Goal: Information Seeking & Learning: Learn about a topic

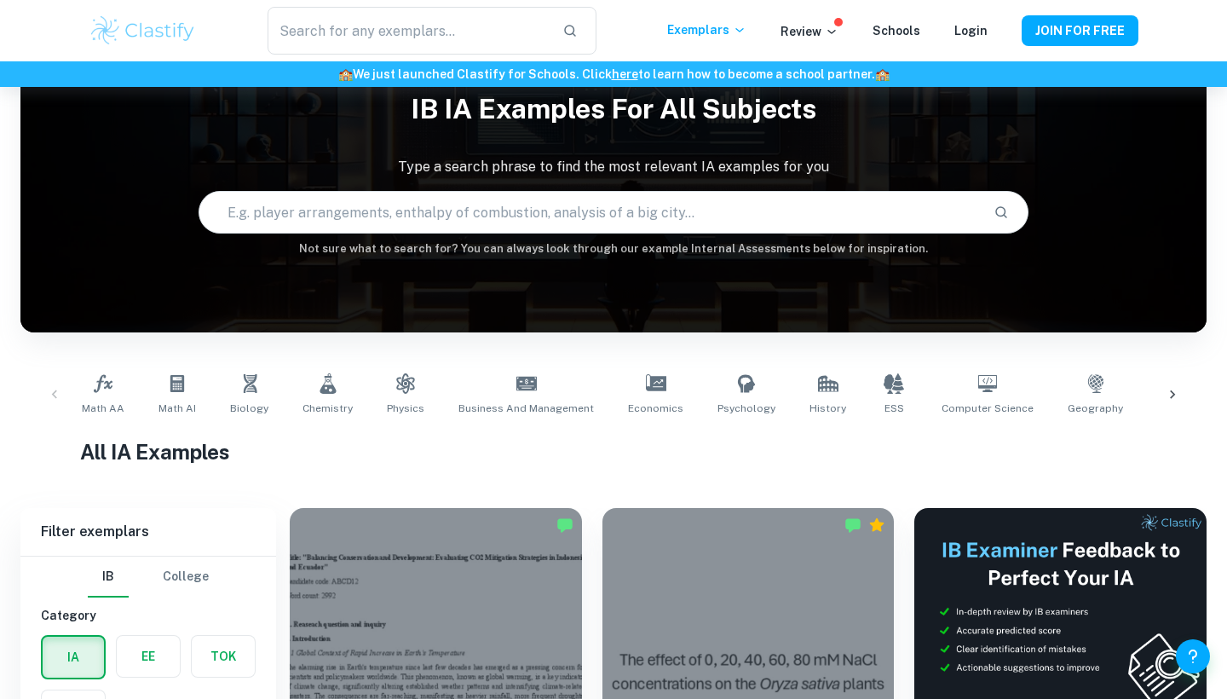
scroll to position [67, 0]
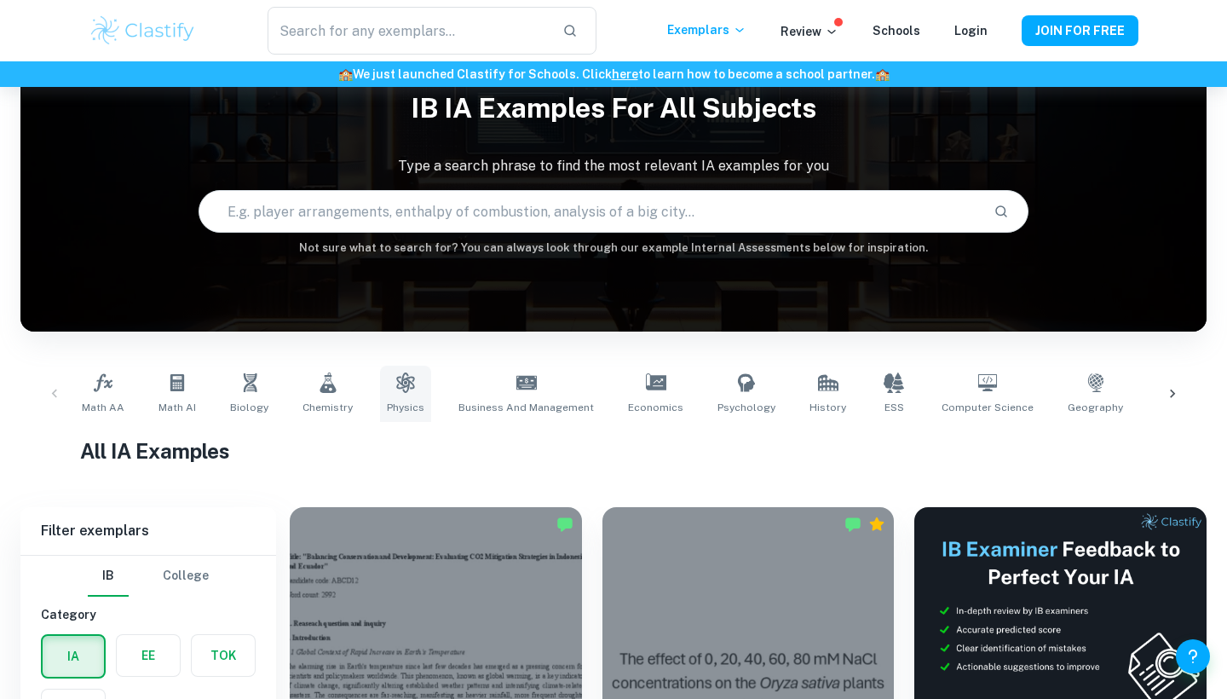
click at [395, 390] on icon at bounding box center [405, 382] width 20 height 20
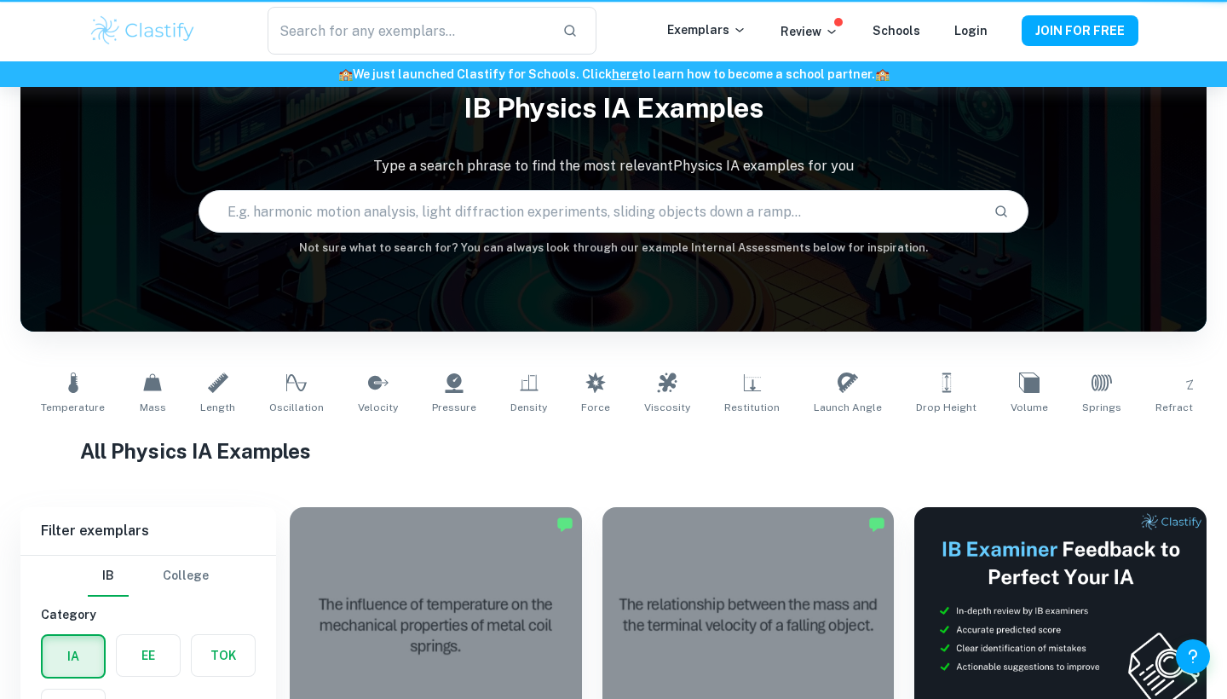
type input "Physics"
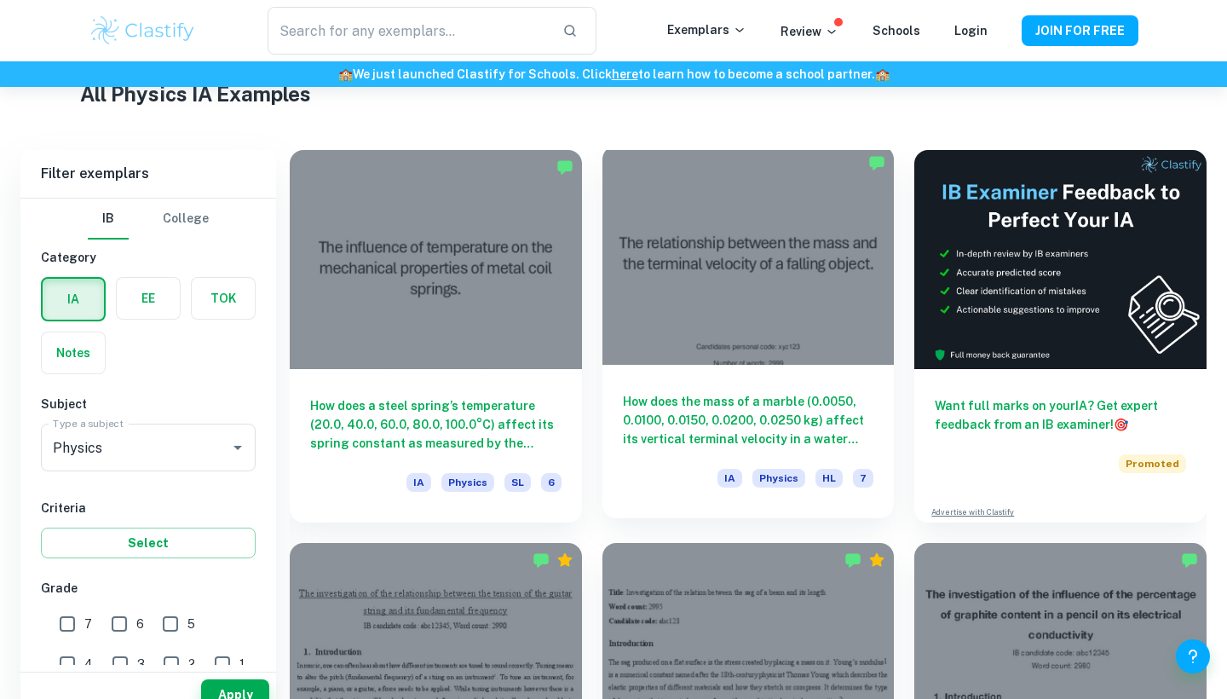
scroll to position [466, 0]
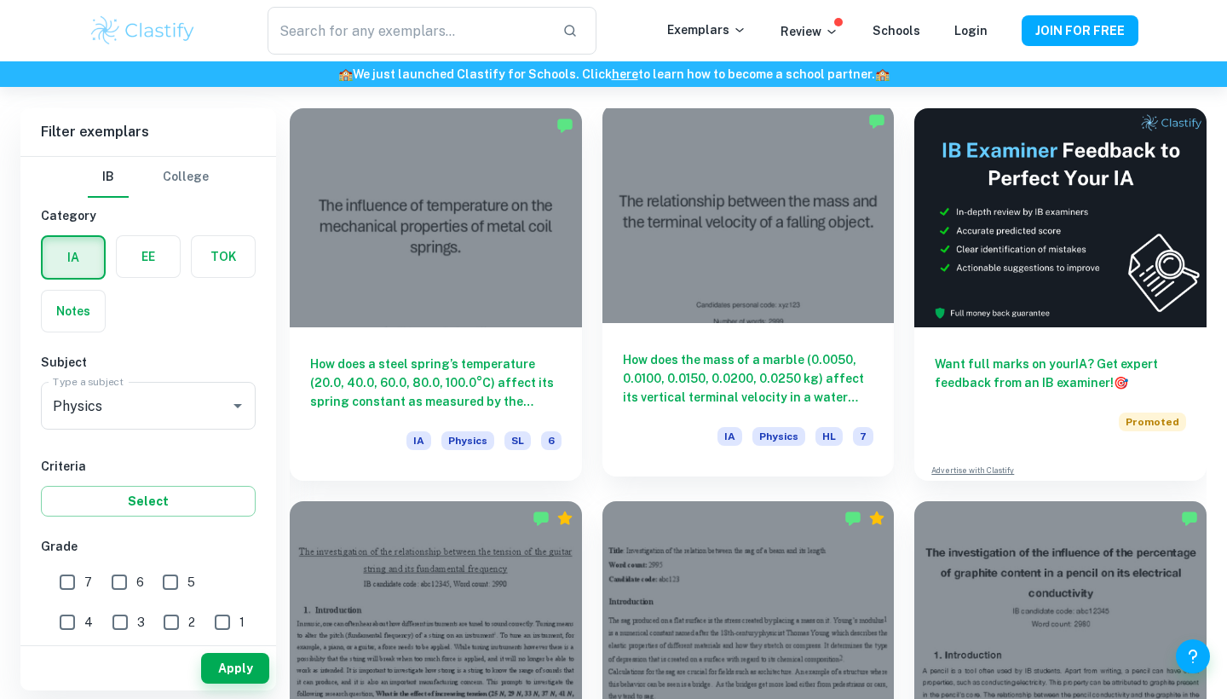
click at [711, 288] on div at bounding box center [748, 213] width 292 height 219
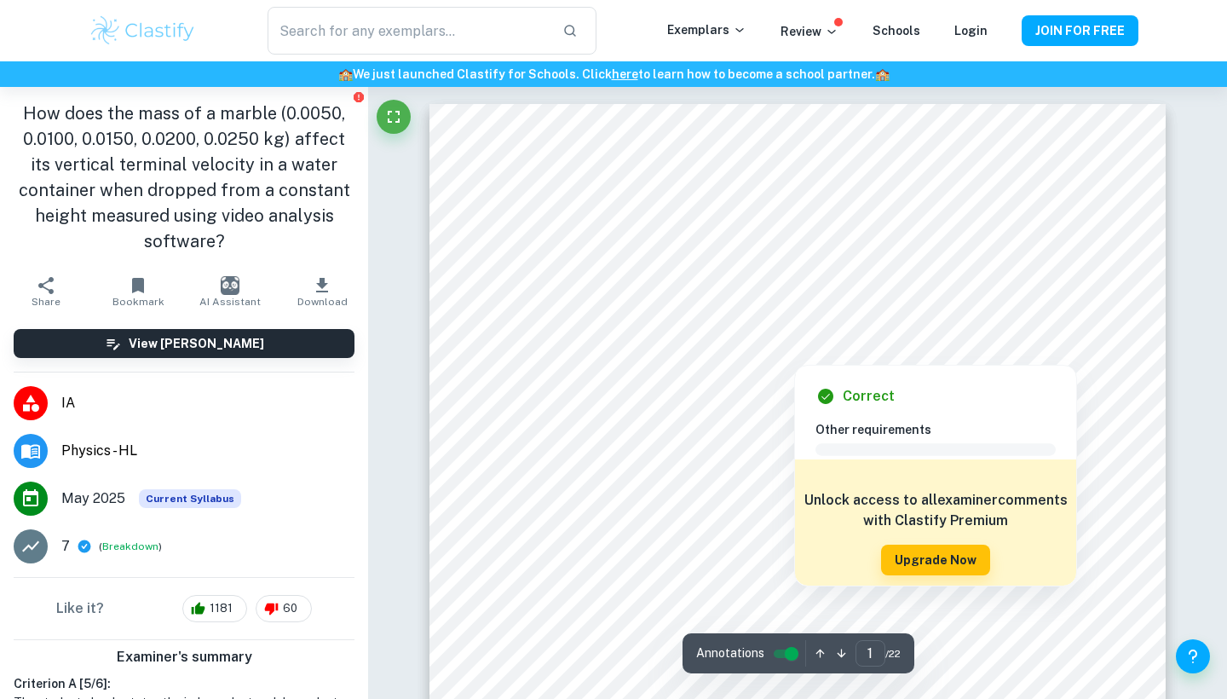
scroll to position [37, 0]
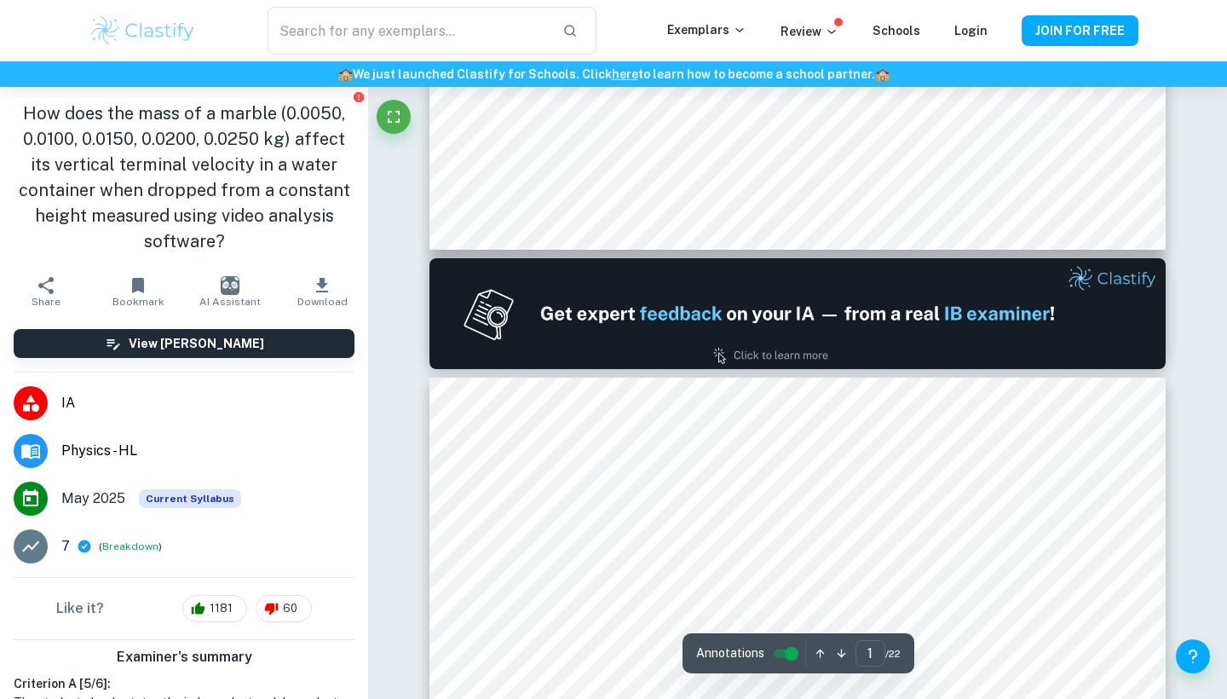
type input "2"
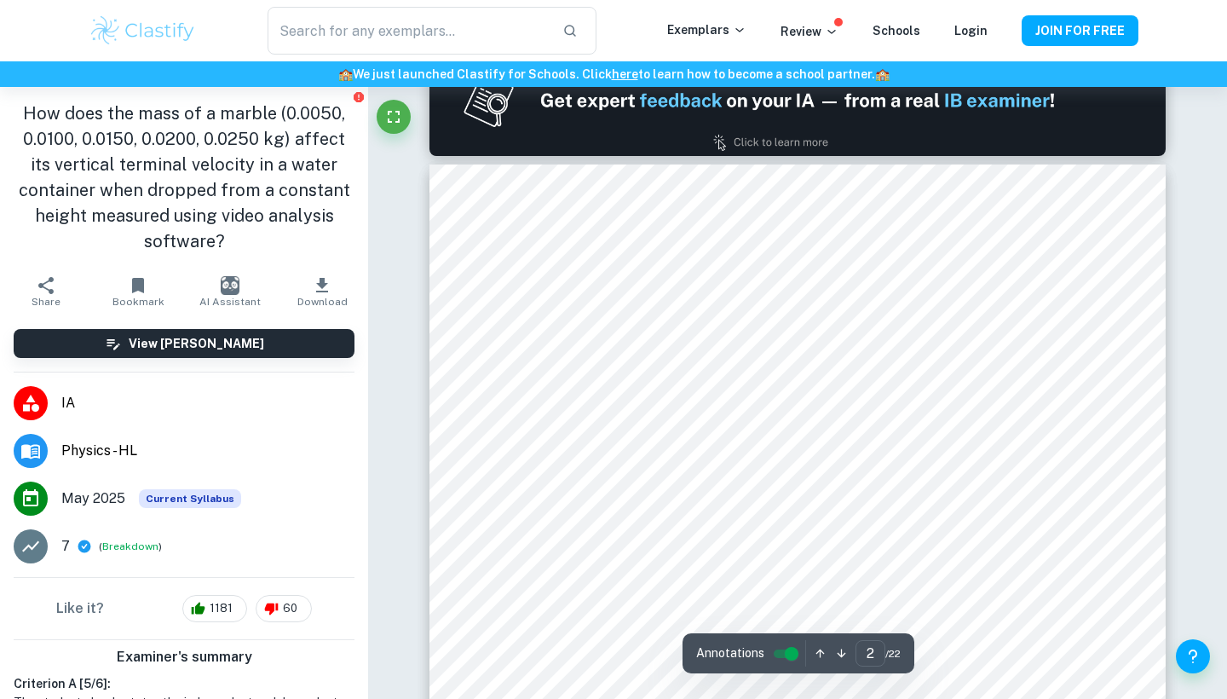
scroll to position [1108, 0]
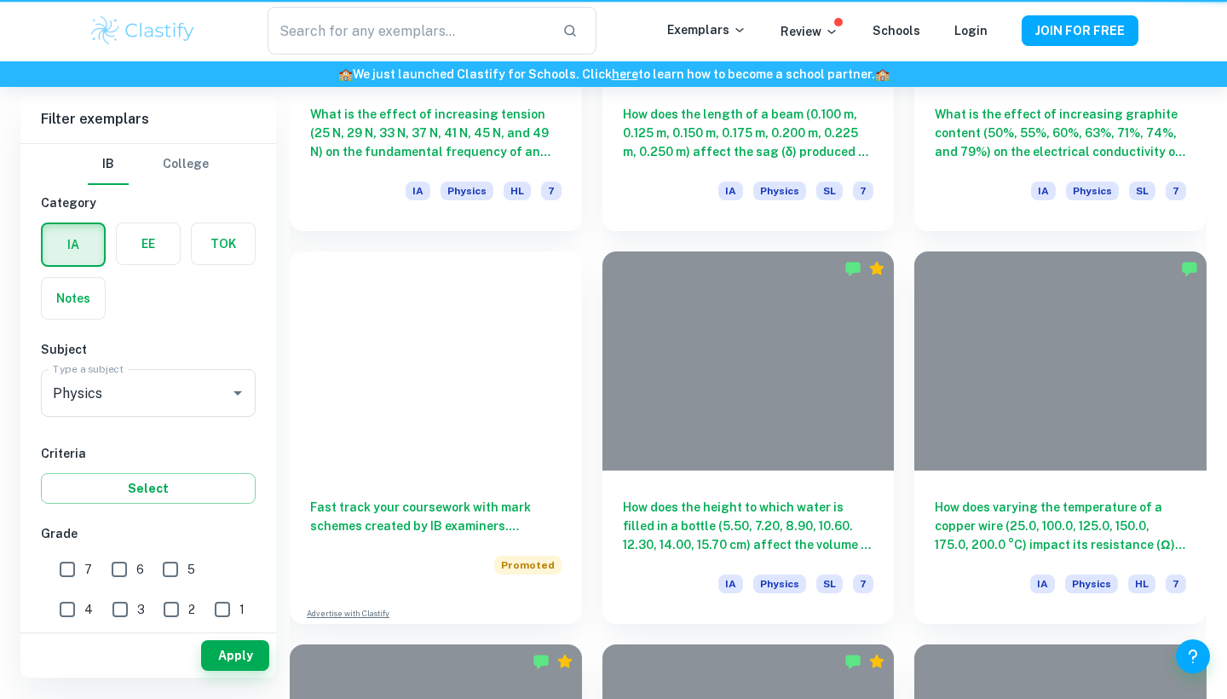
scroll to position [466, 0]
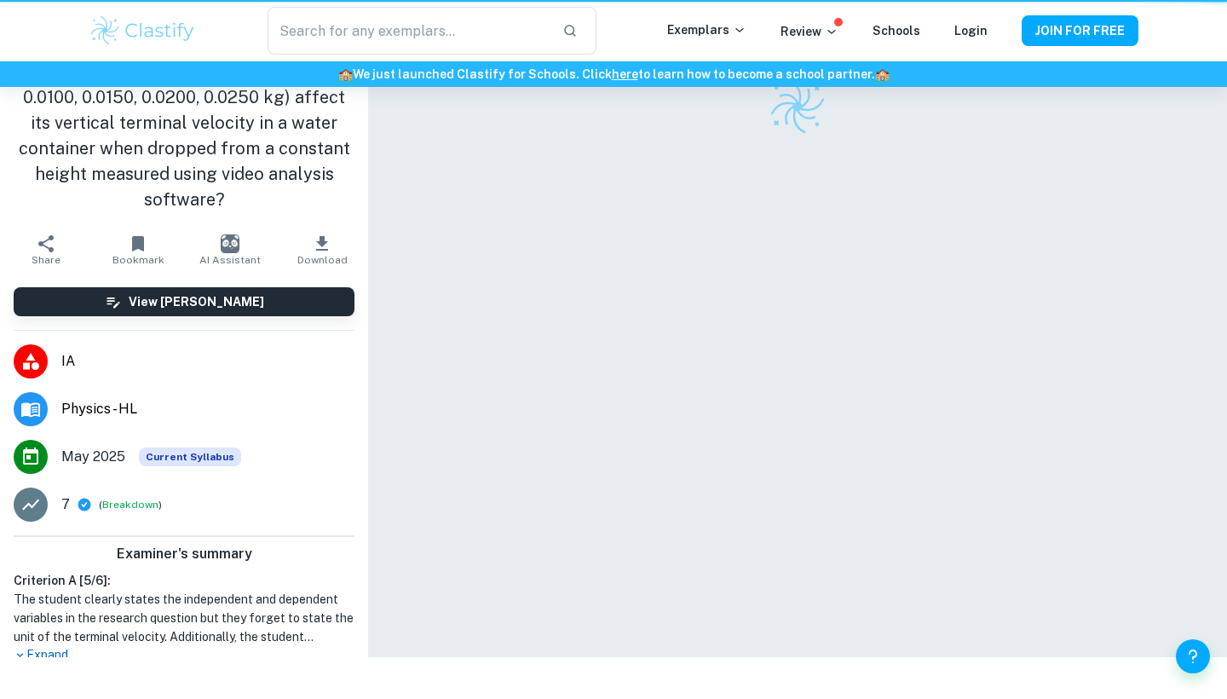
scroll to position [87, 0]
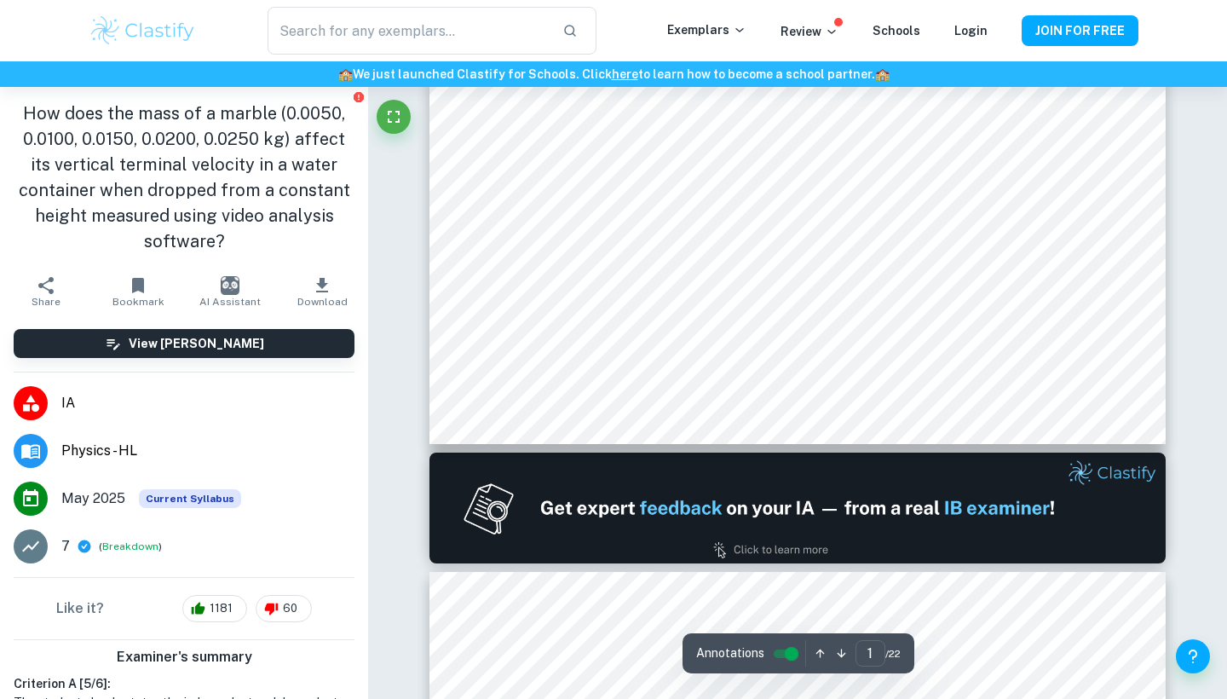
type input "2"
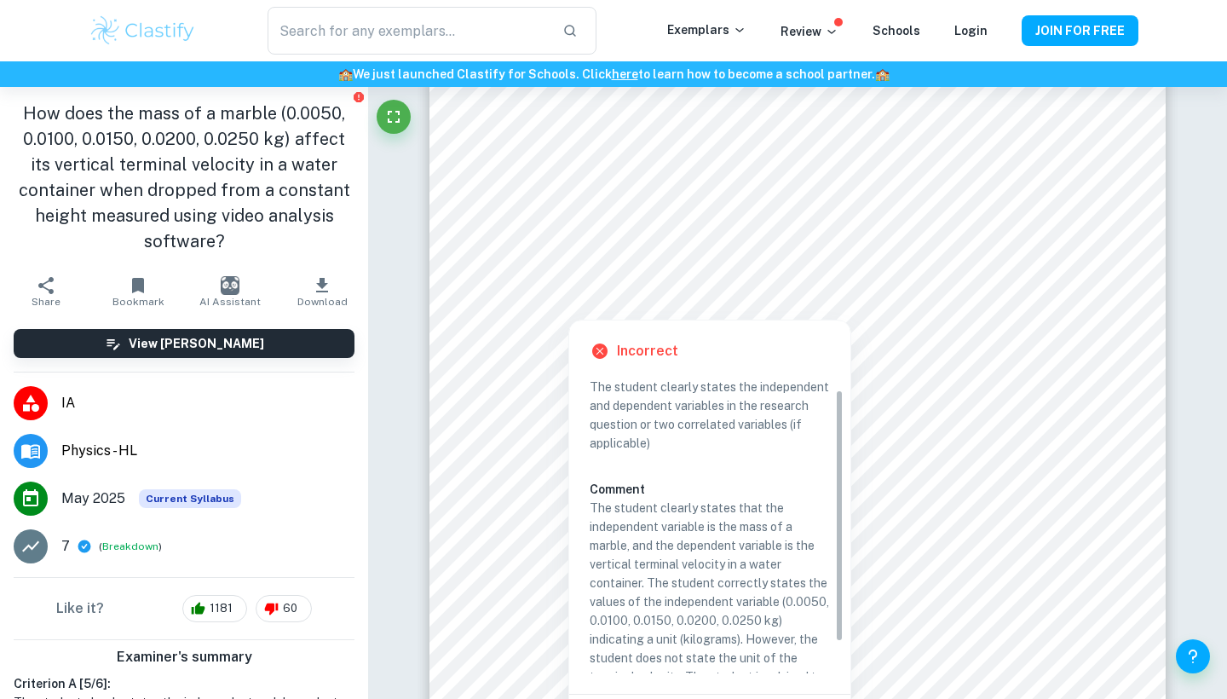
scroll to position [17, 0]
drag, startPoint x: 644, startPoint y: 384, endPoint x: 667, endPoint y: 394, distance: 25.2
click at [667, 394] on p "The student clearly states the independent and dependent variables in the resea…" at bounding box center [710, 414] width 240 height 75
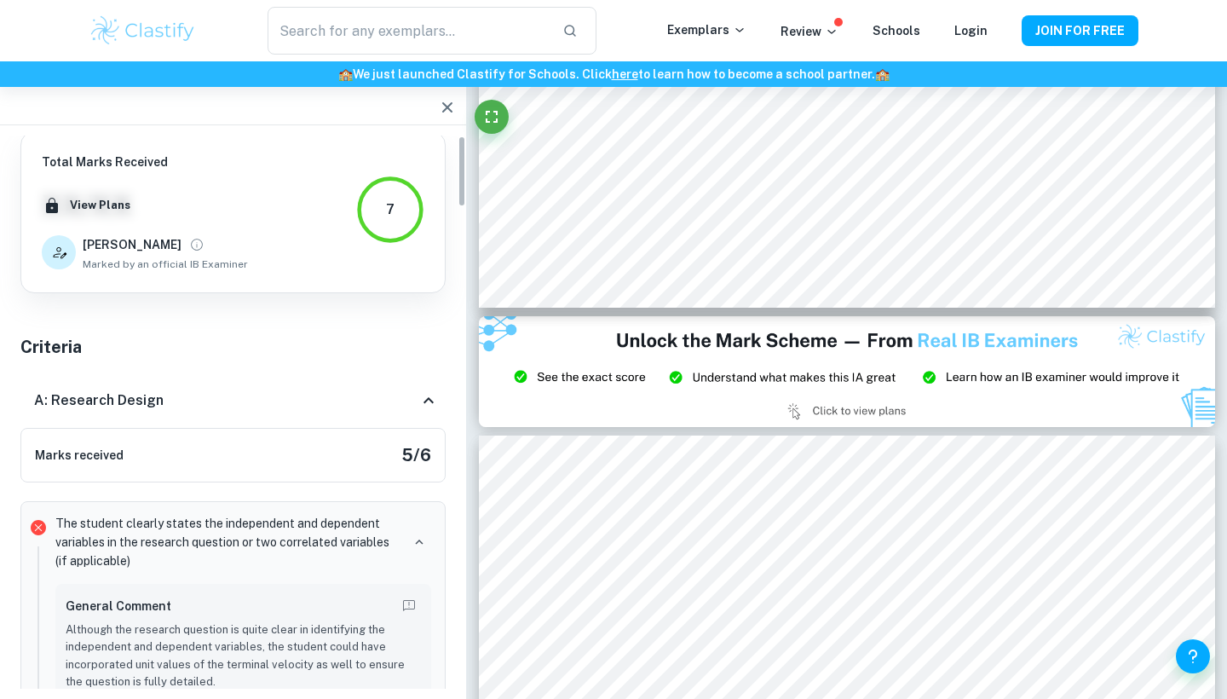
scroll to position [0, 0]
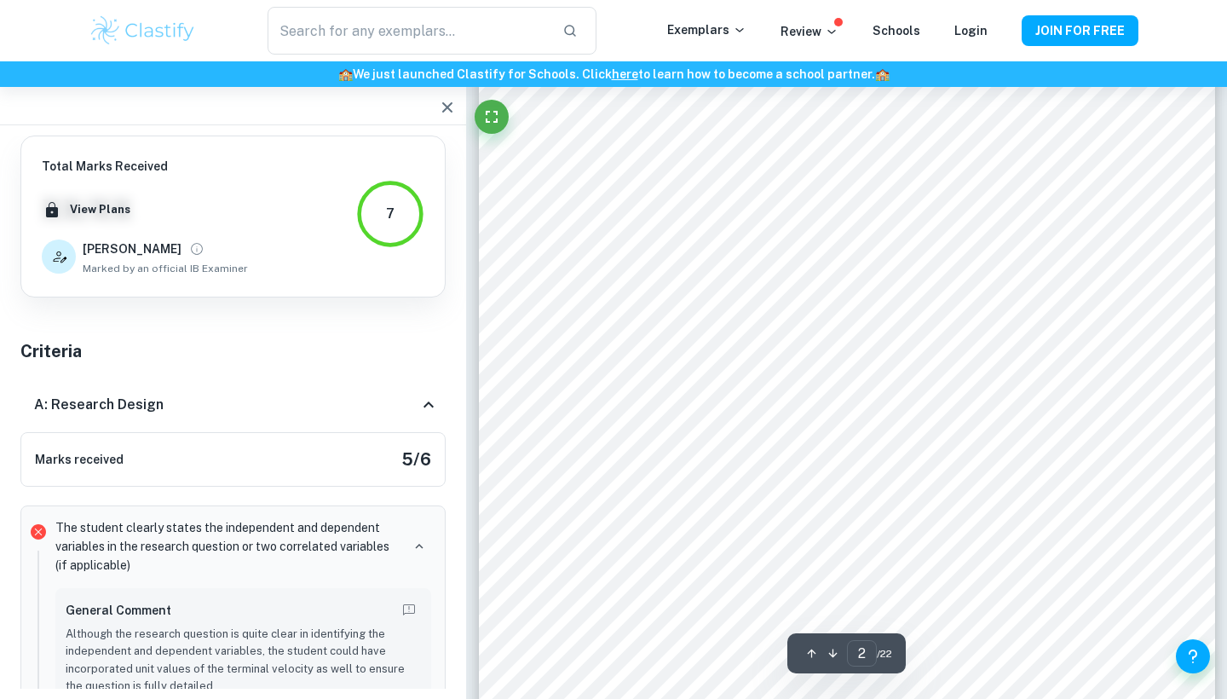
type input "1"
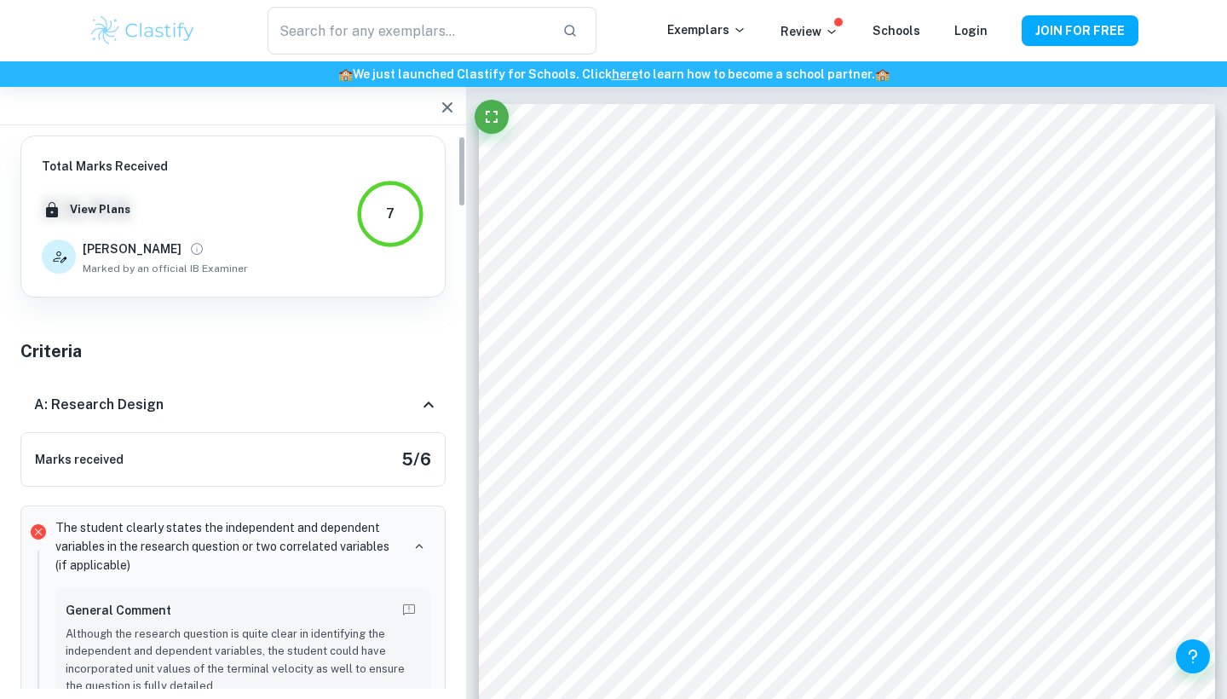
click at [436, 400] on icon at bounding box center [428, 404] width 20 height 20
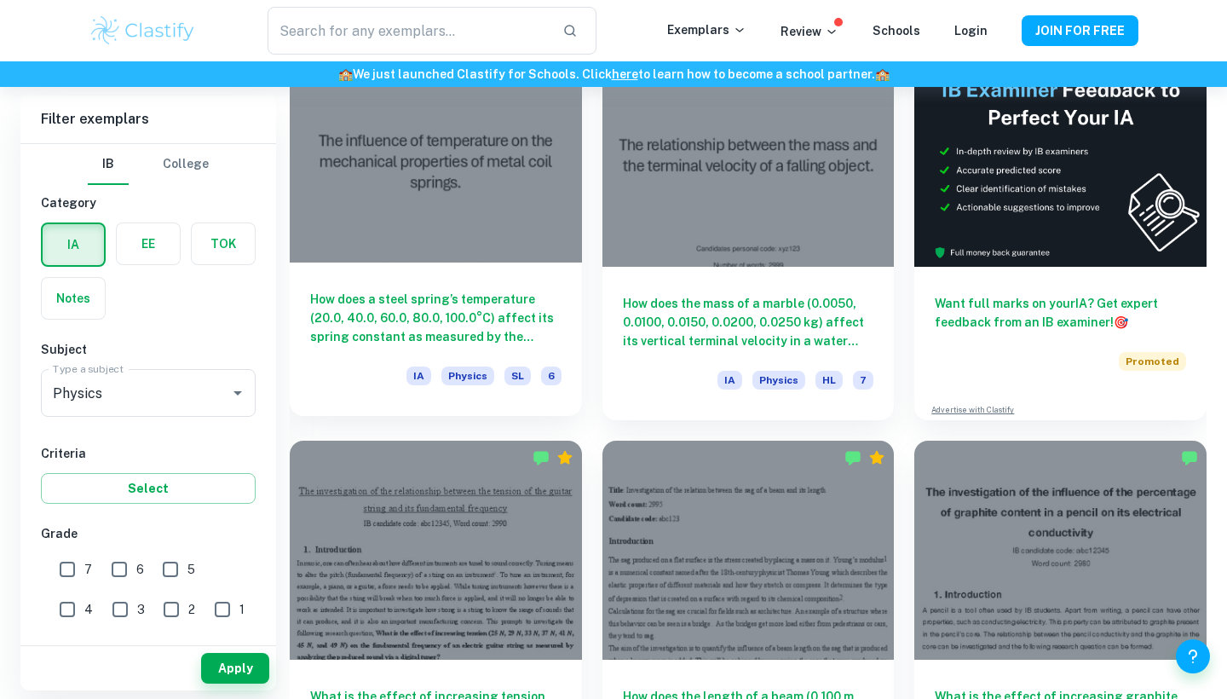
scroll to position [516, 0]
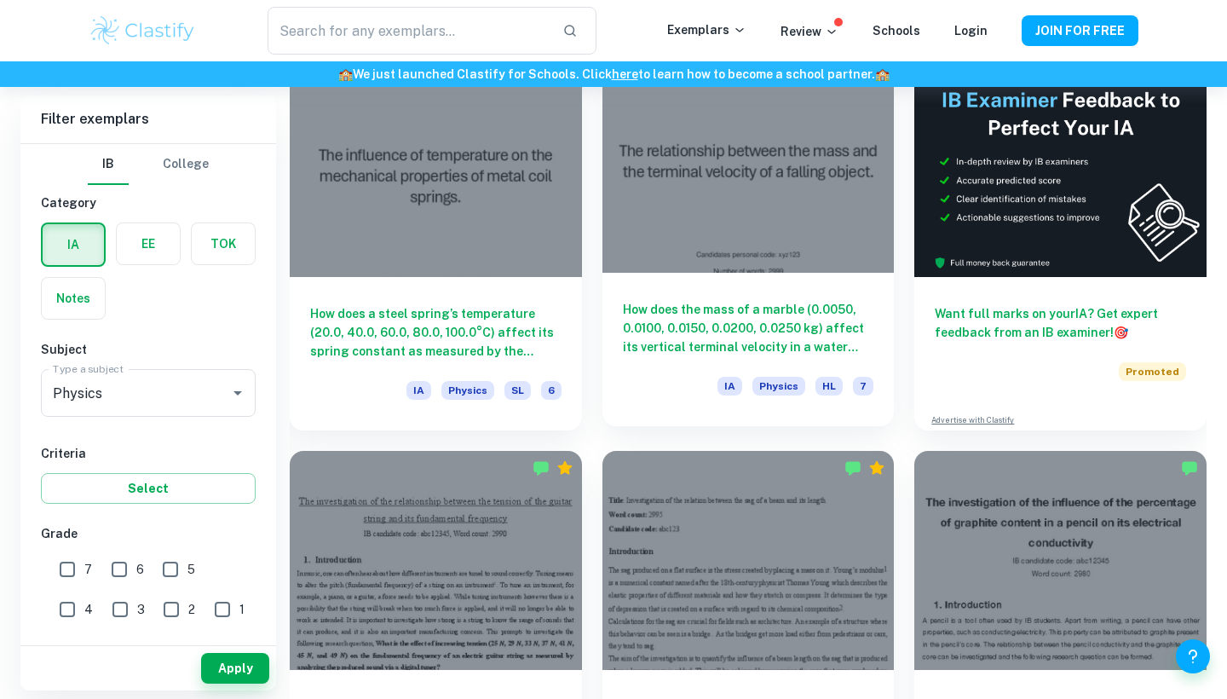
click at [717, 111] on div at bounding box center [748, 163] width 292 height 219
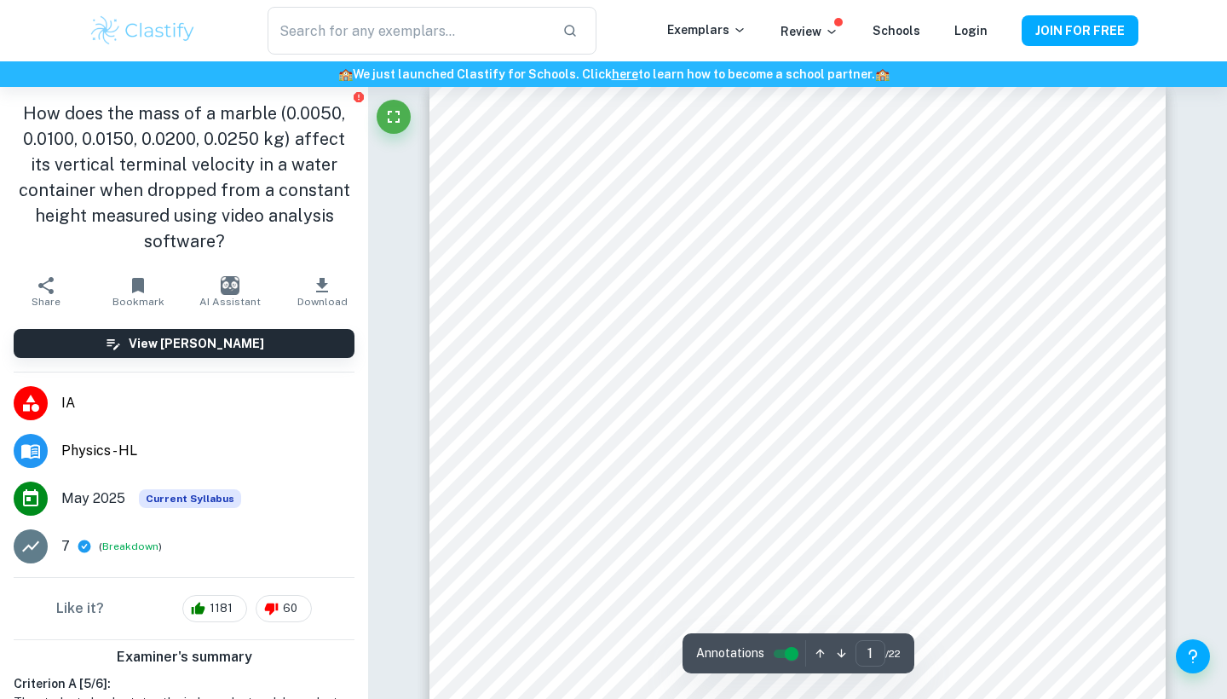
scroll to position [20, 0]
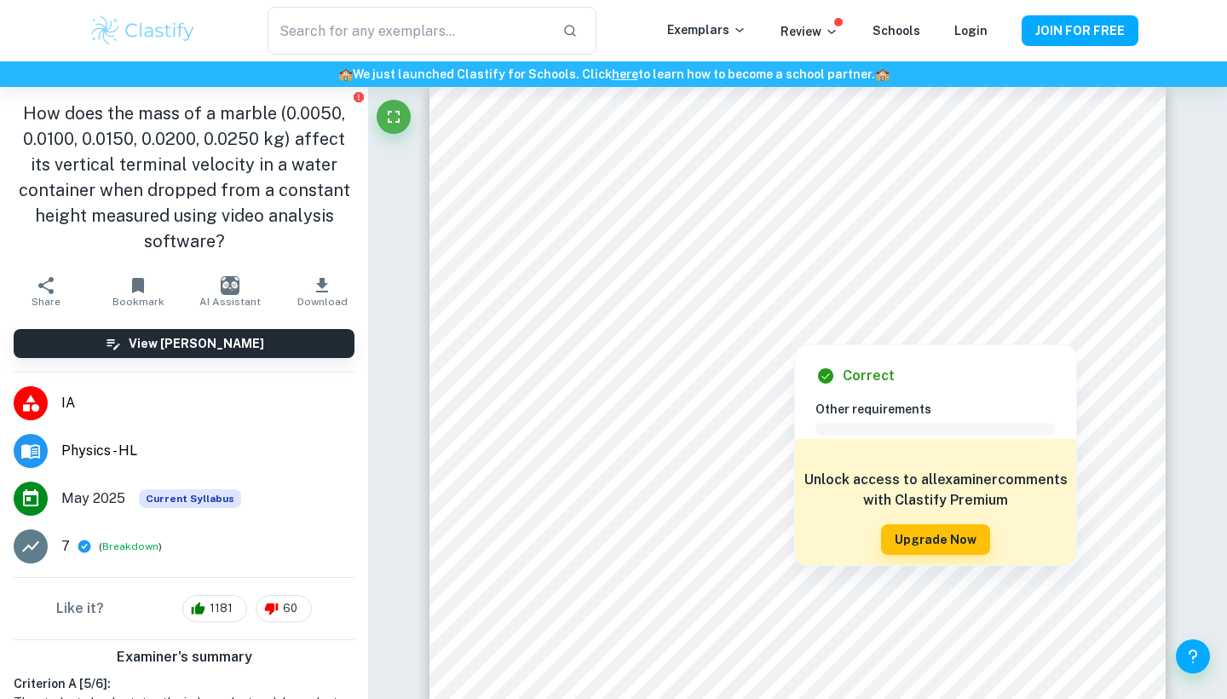
click at [726, 278] on div at bounding box center [798, 279] width 522 height 43
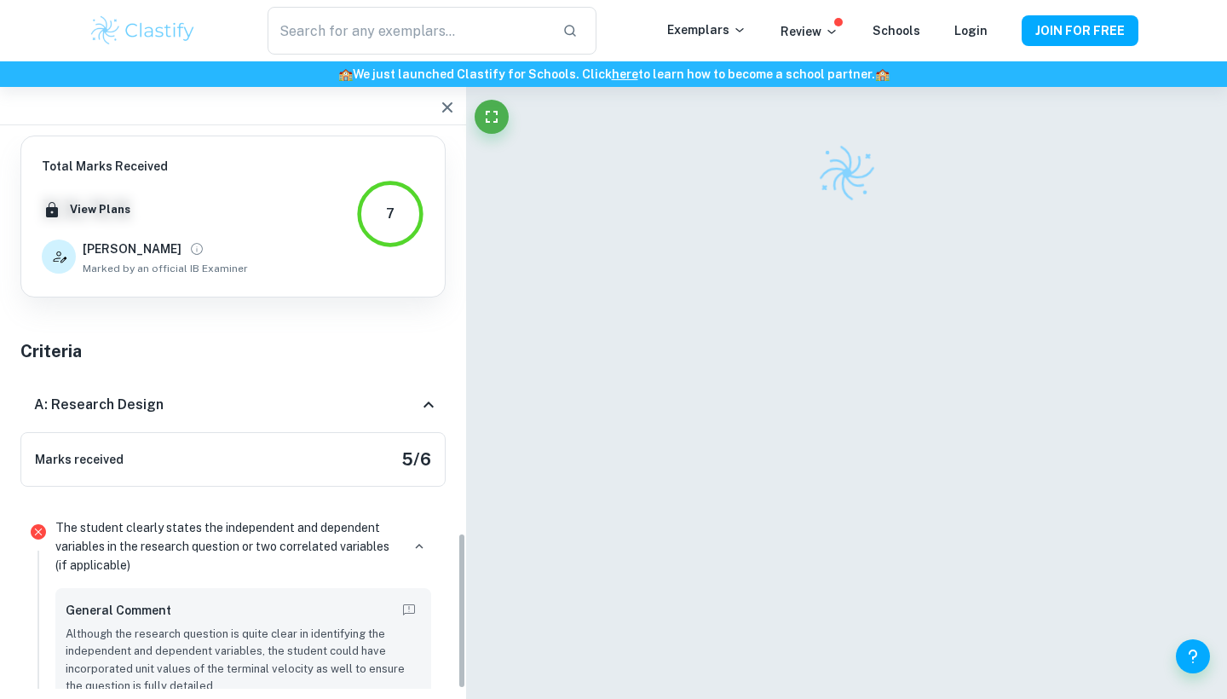
scroll to position [4117, 0]
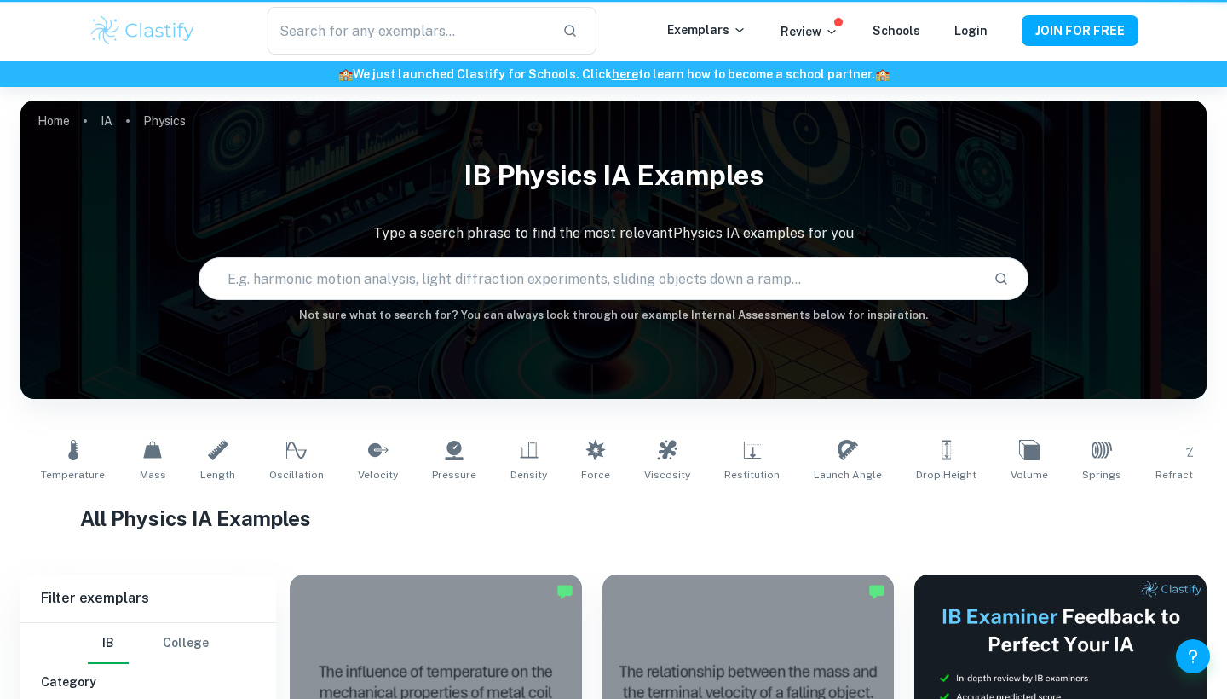
scroll to position [516, 0]
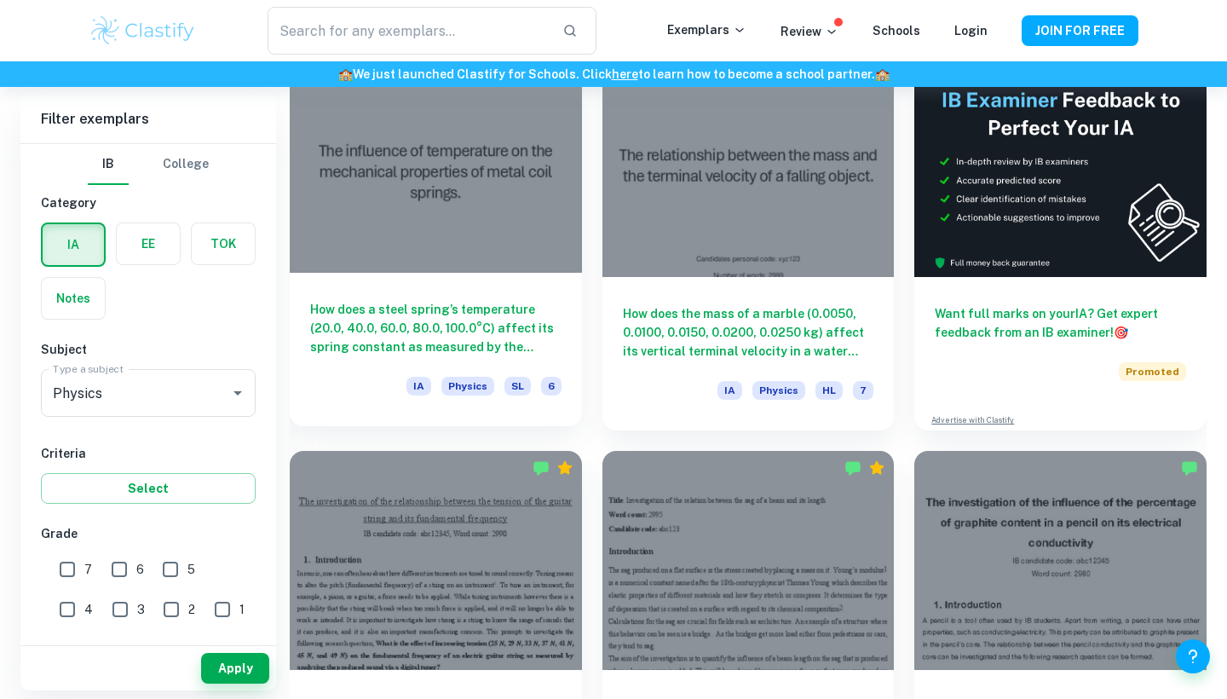
click at [480, 235] on div at bounding box center [436, 163] width 292 height 219
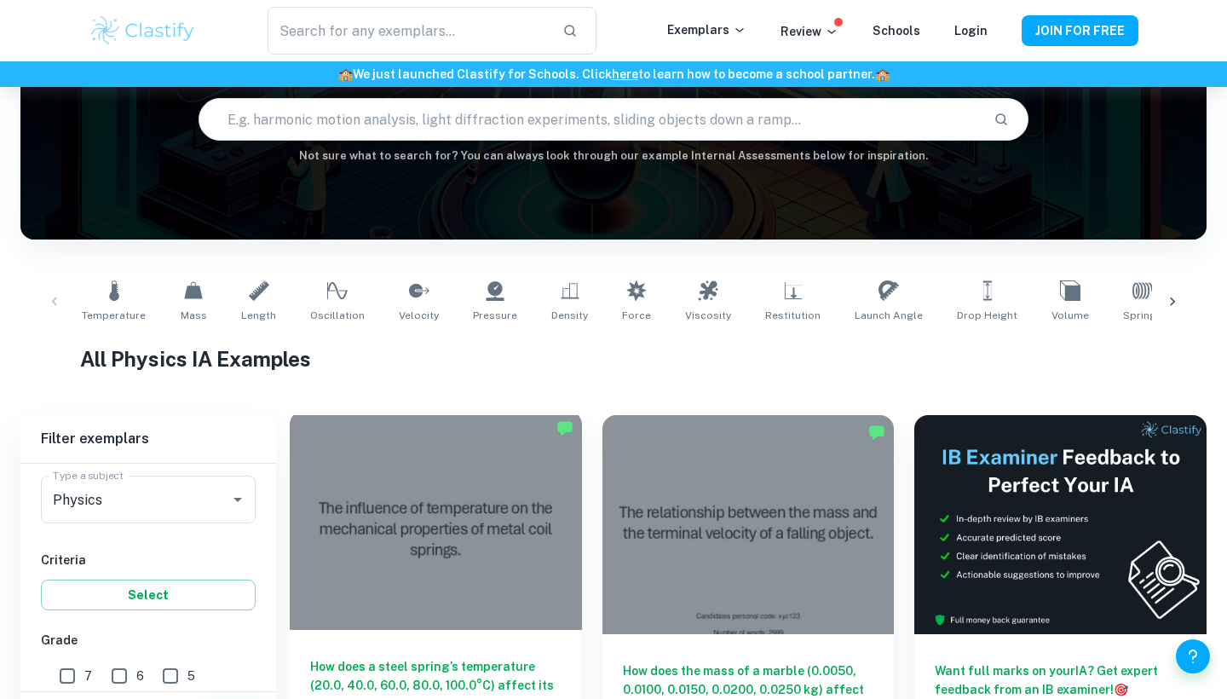
scroll to position [206, 0]
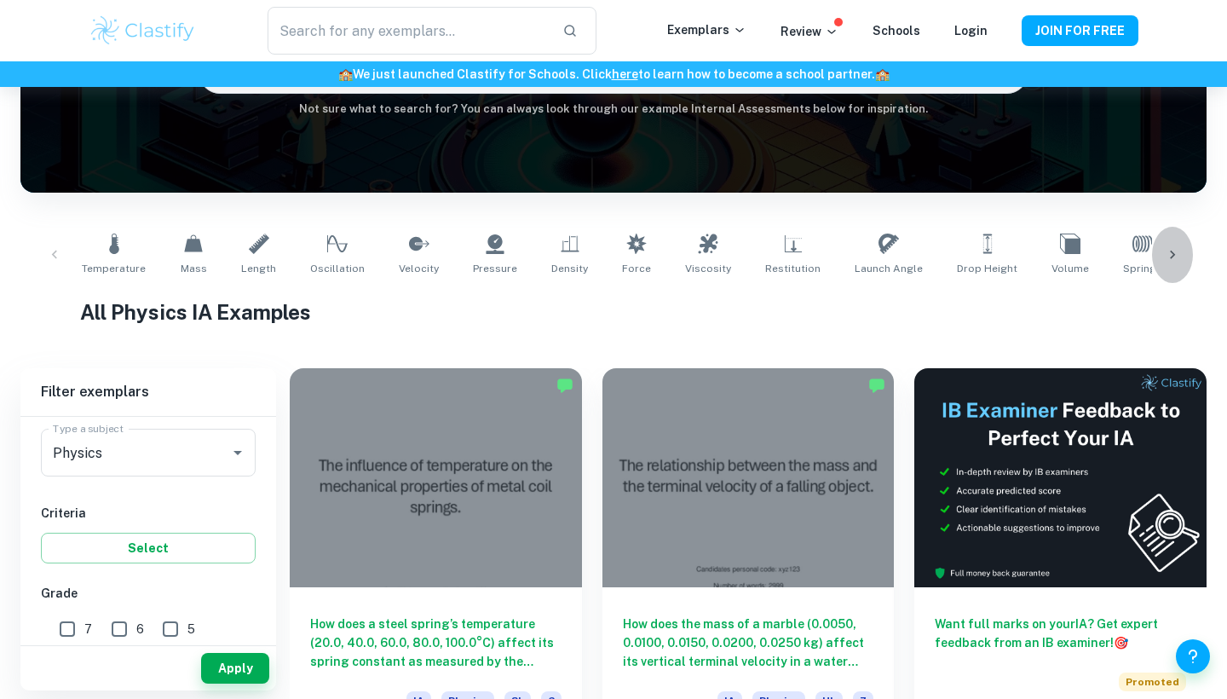
click at [1178, 246] on icon at bounding box center [1172, 254] width 17 height 17
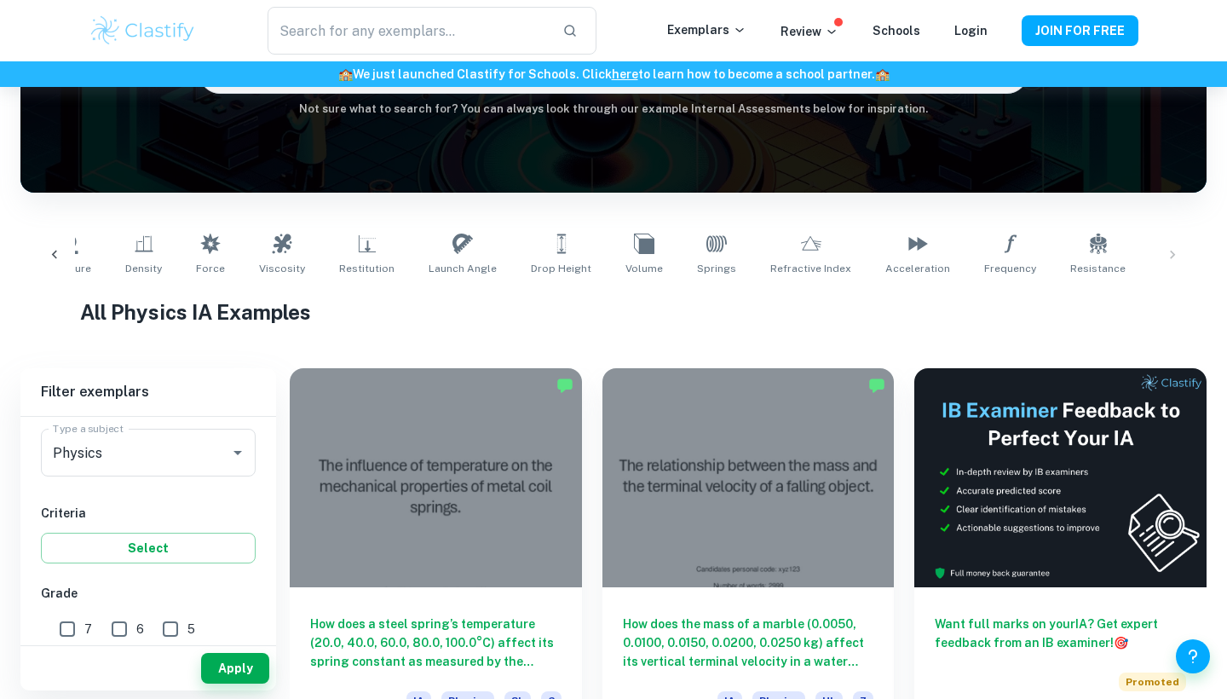
scroll to position [0, 526]
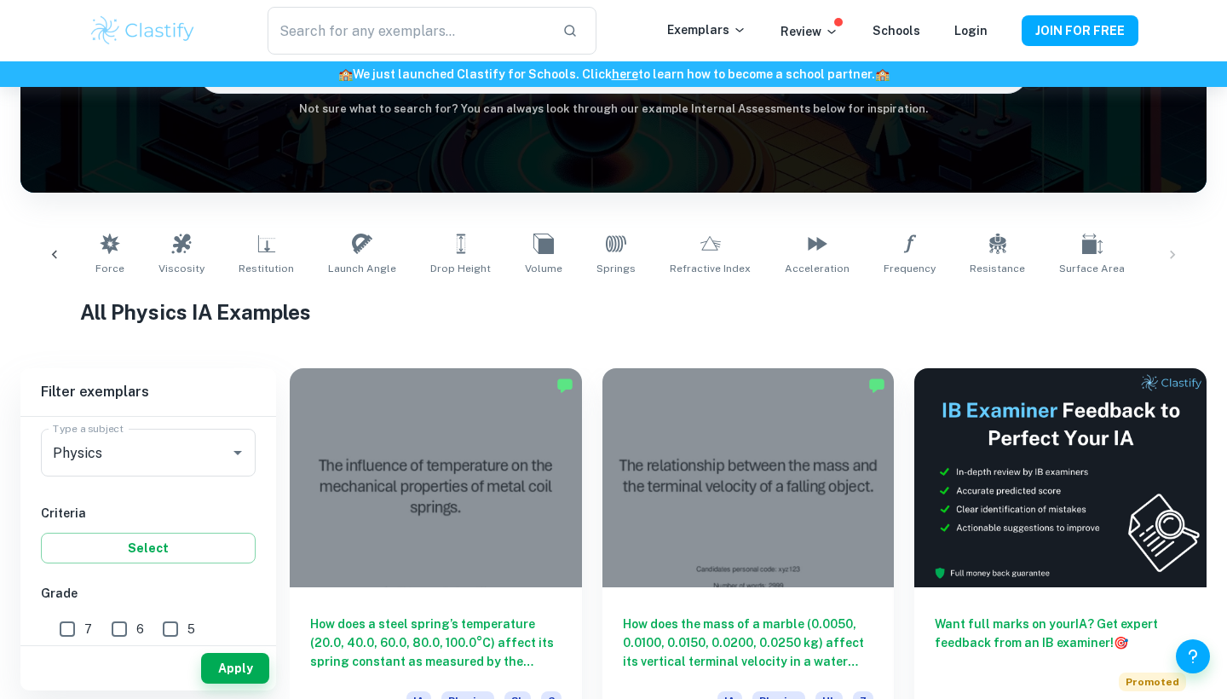
click at [1174, 250] on div "Temperature Mass Length Oscillation Velocity Pressure Density Force Viscosity R…" at bounding box center [613, 255] width 1159 height 56
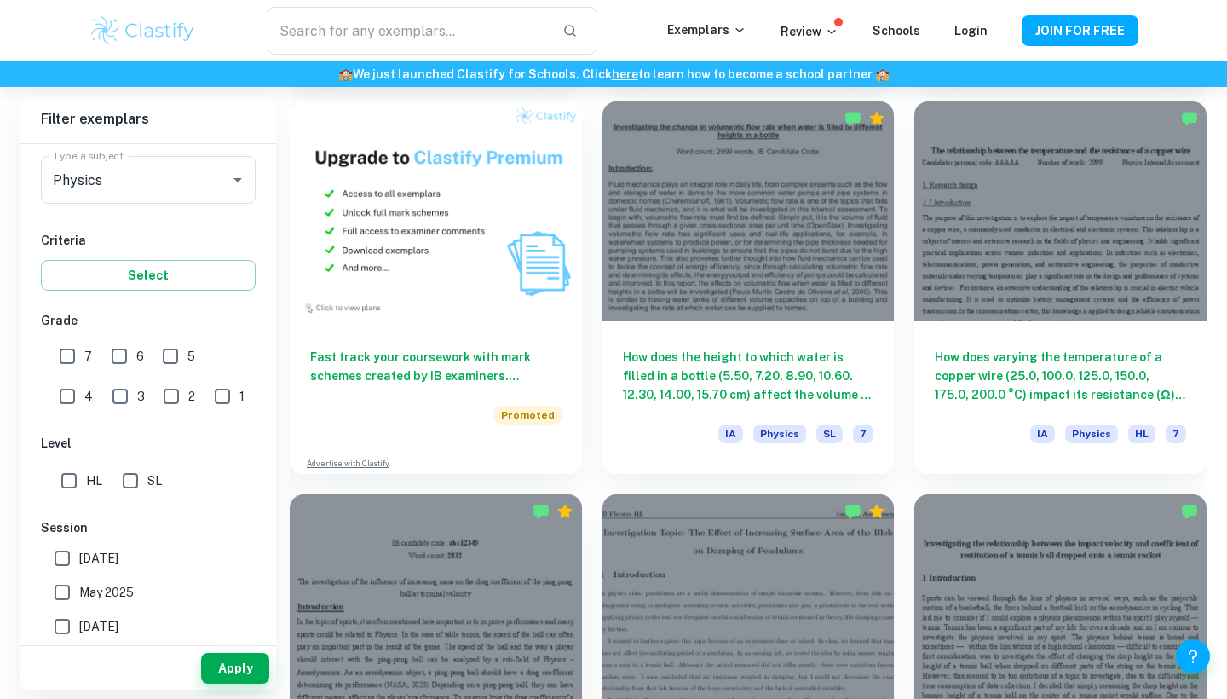
scroll to position [1262, 0]
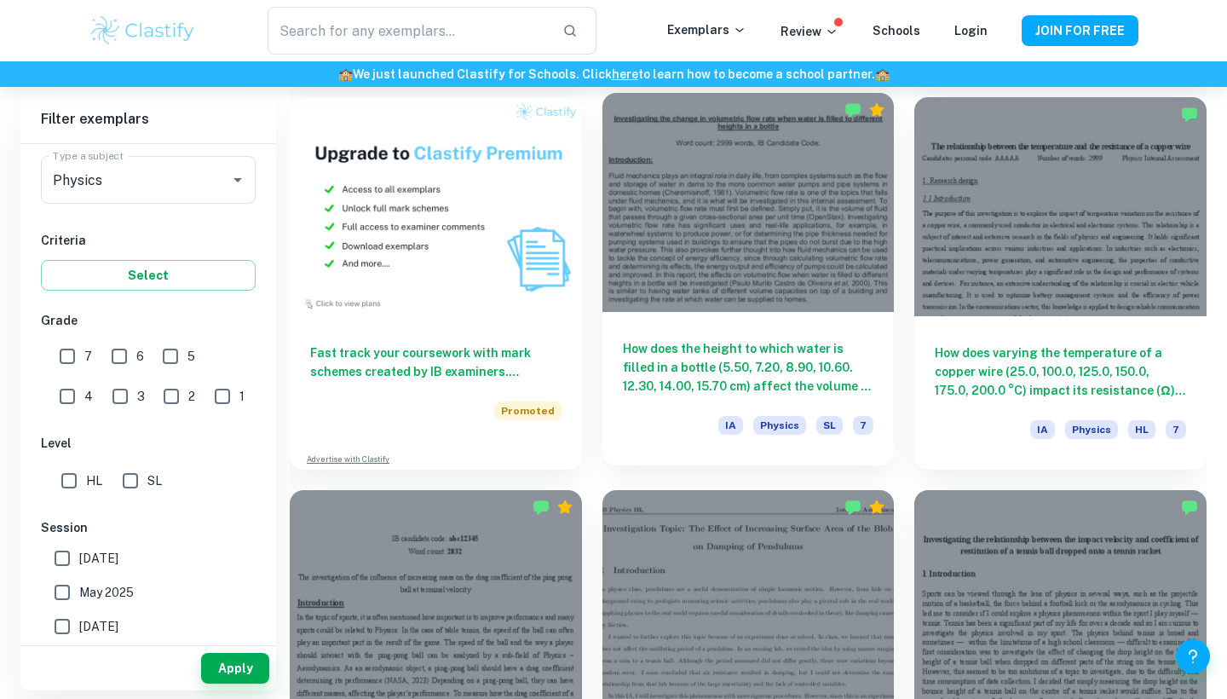
click at [736, 192] on div at bounding box center [748, 202] width 292 height 219
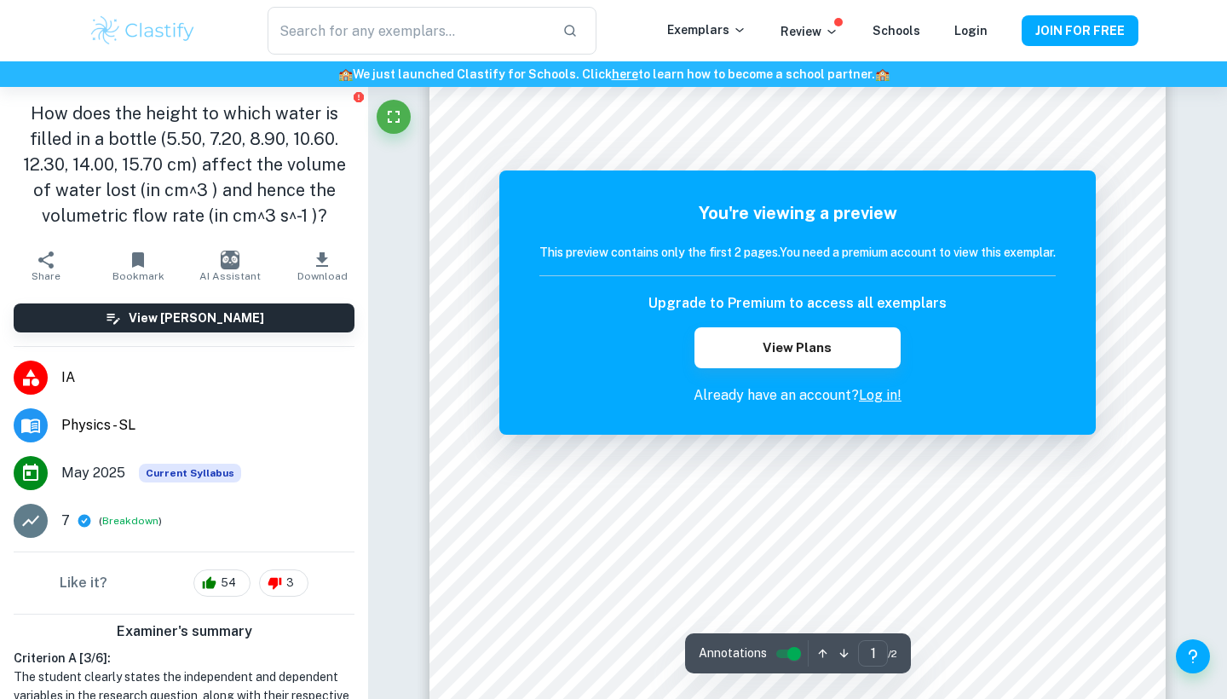
scroll to position [233, 0]
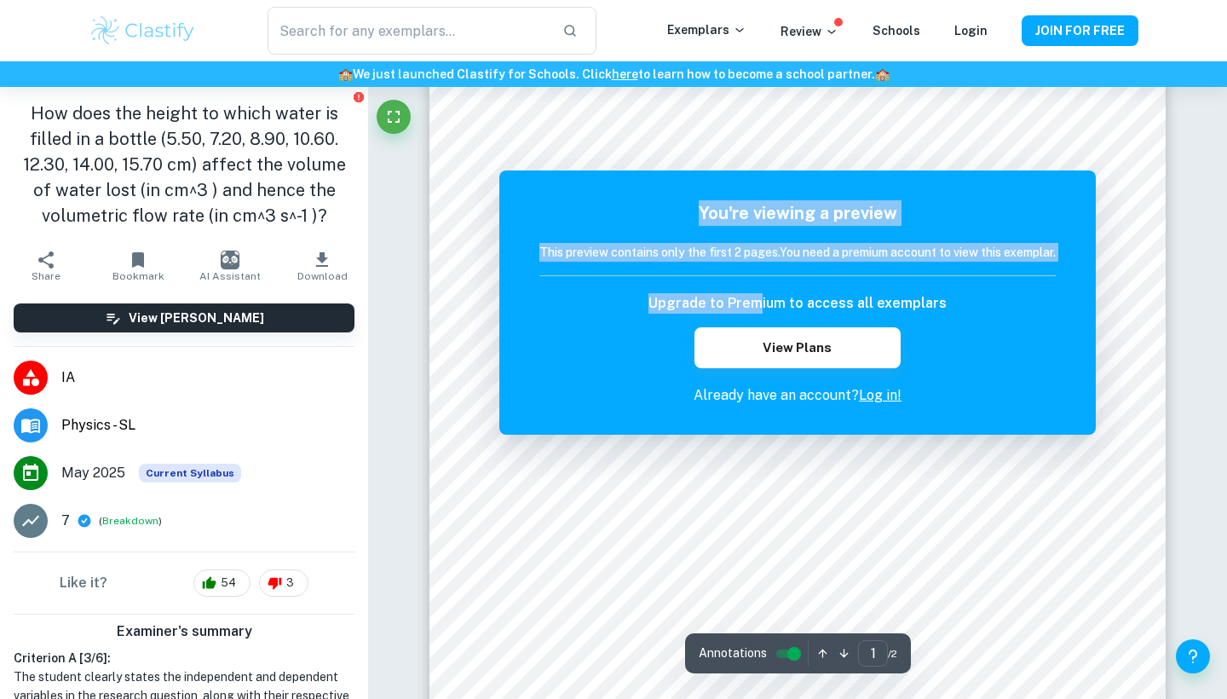
drag, startPoint x: 672, startPoint y: 220, endPoint x: 757, endPoint y: 313, distance: 126.0
click at [757, 313] on div "You're viewing a preview This preview contains only the first 2 pages. You need…" at bounding box center [797, 302] width 516 height 205
drag, startPoint x: 618, startPoint y: 204, endPoint x: 682, endPoint y: 328, distance: 139.1
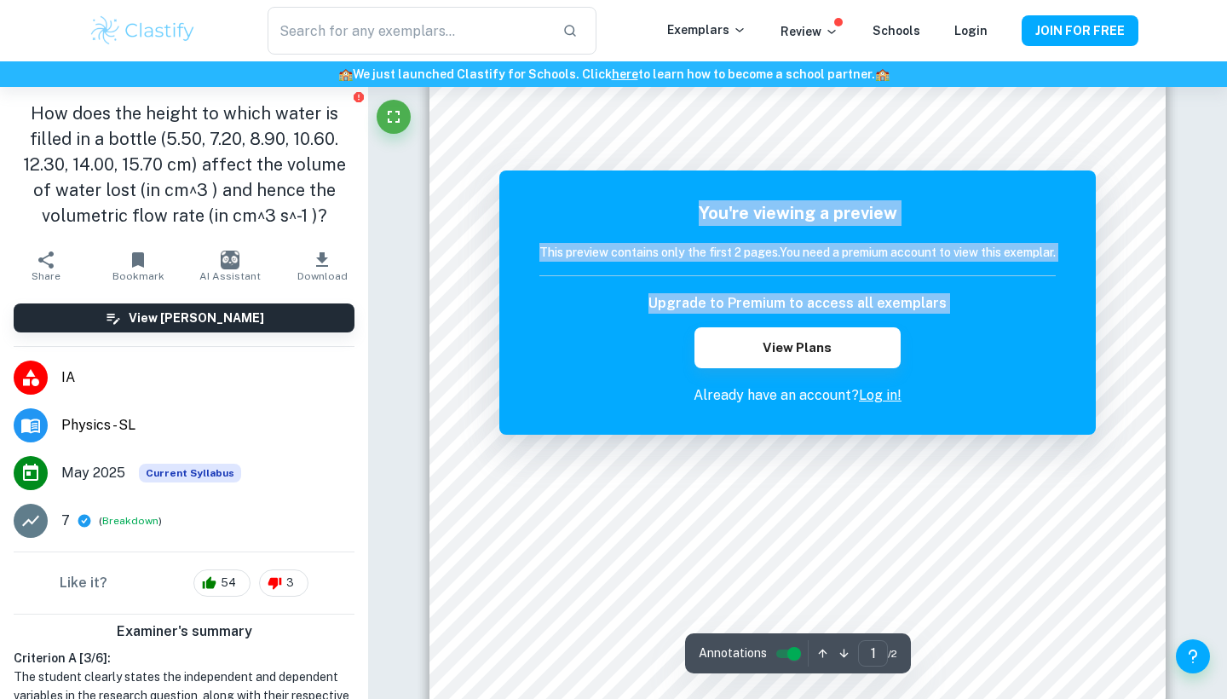
click at [701, 344] on div "You're viewing a preview This preview contains only the first 2 pages. You need…" at bounding box center [797, 302] width 516 height 205
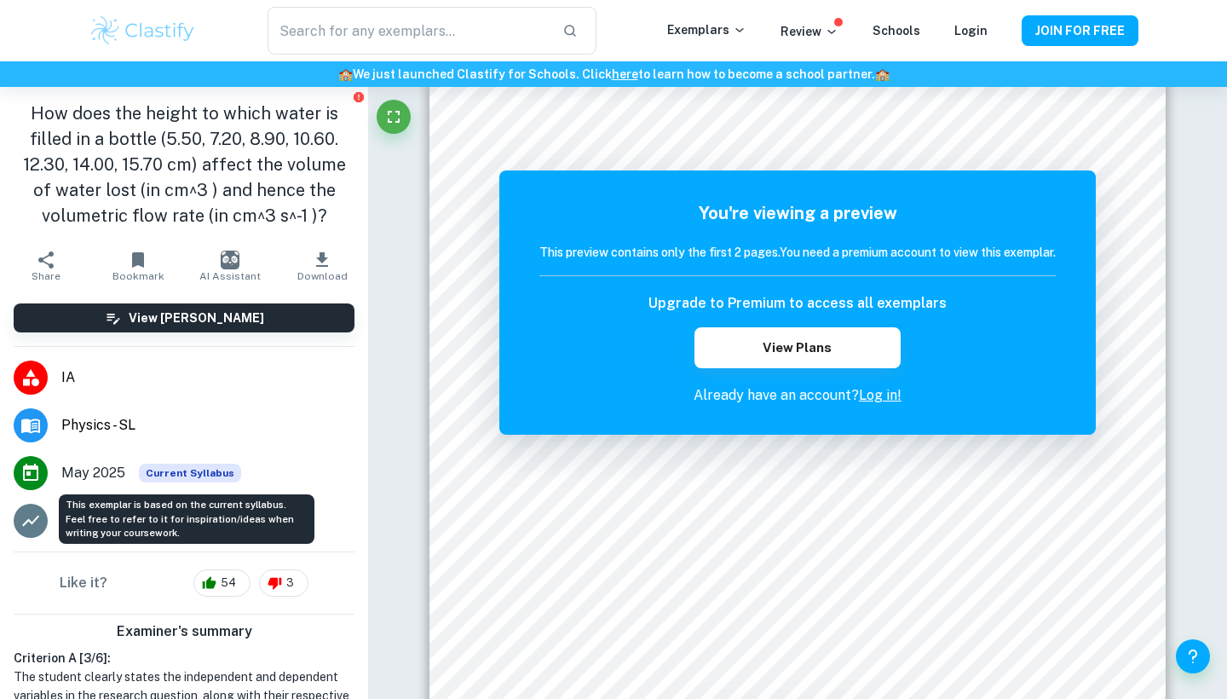
click at [159, 469] on span "Current Syllabus" at bounding box center [190, 472] width 102 height 19
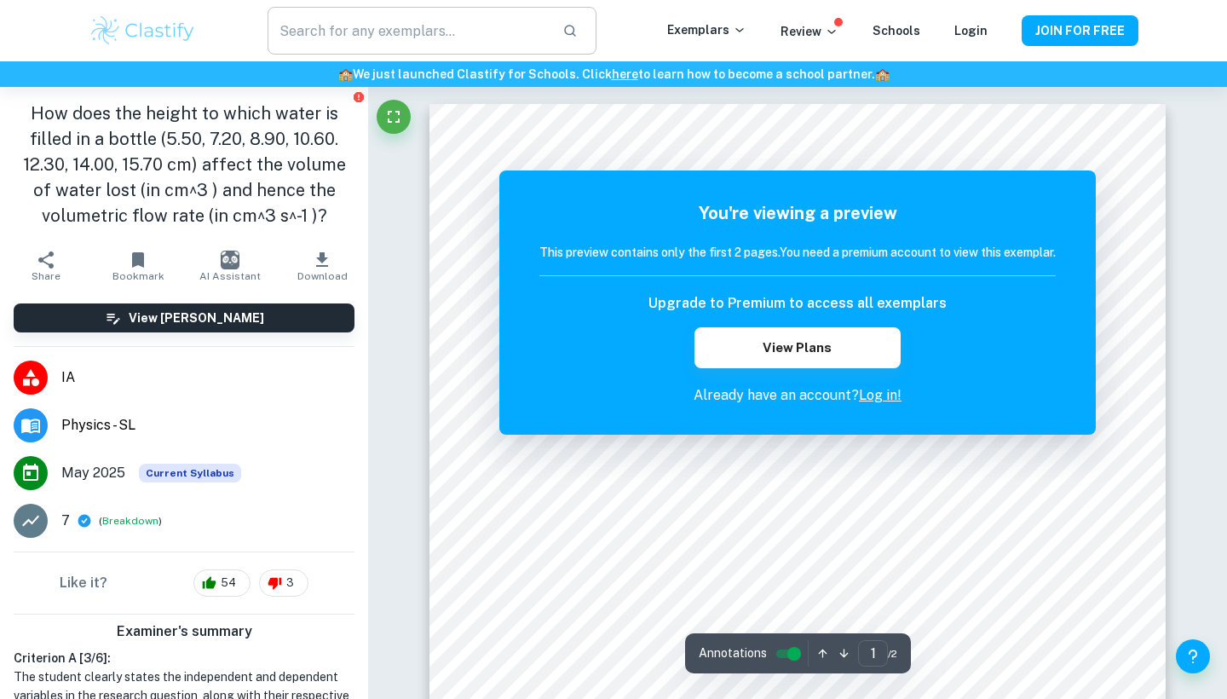
scroll to position [0, 0]
